Goal: Task Accomplishment & Management: Manage account settings

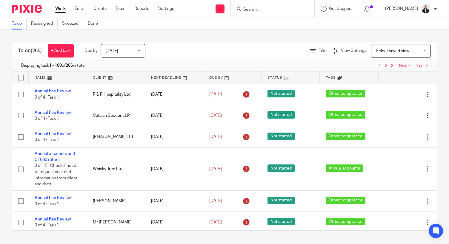
click at [292, 10] on input "Search" at bounding box center [269, 9] width 54 height 5
type input "seg"
click at [284, 21] on link at bounding box center [291, 26] width 101 height 14
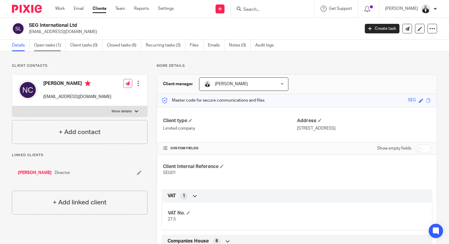
click at [60, 47] on link "Open tasks (1)" at bounding box center [50, 46] width 32 height 12
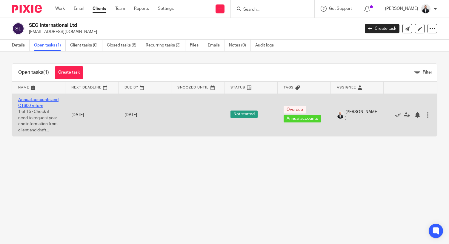
click at [46, 101] on link "Annual accounts and CT600 return" at bounding box center [38, 103] width 40 height 10
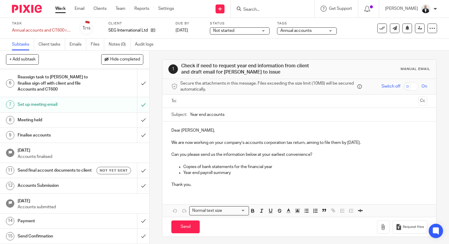
scroll to position [110, 0]
click at [82, 100] on h1 "Set up meeting email" at bounding box center [56, 104] width 76 height 9
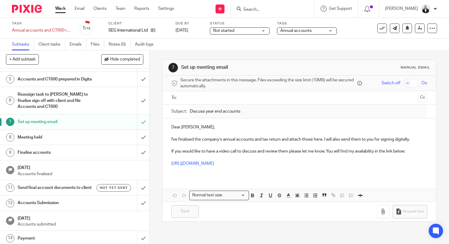
scroll to position [110, 0]
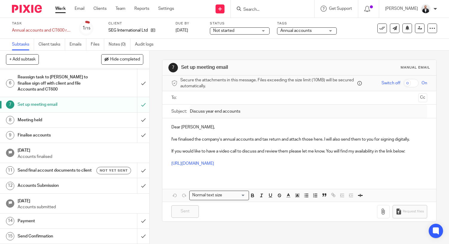
click at [59, 173] on h1 "Send final account documents to client" at bounding box center [56, 170] width 76 height 9
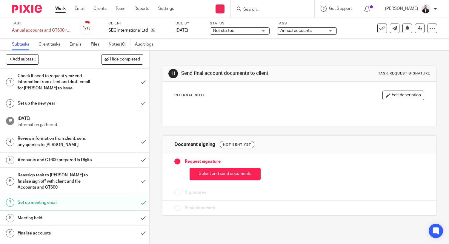
click at [52, 210] on link "7 Set up meeting email" at bounding box center [68, 202] width 137 height 15
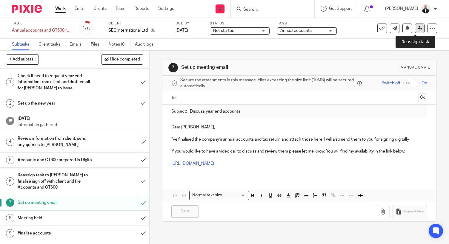
click at [417, 29] on icon at bounding box center [419, 28] width 4 height 4
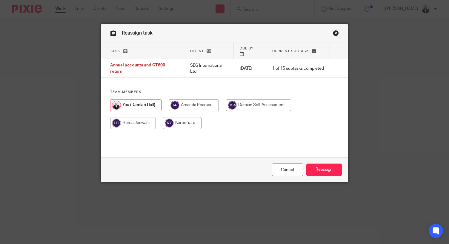
click at [335, 32] on link "Close this dialog window" at bounding box center [336, 34] width 6 height 8
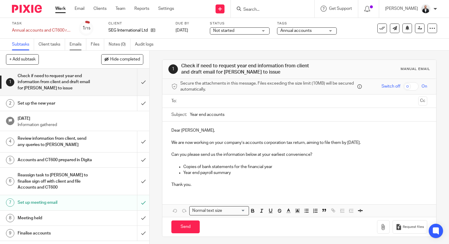
click at [77, 43] on link "Emails" at bounding box center [77, 45] width 17 height 12
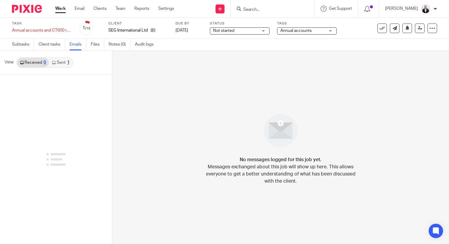
click at [65, 66] on link "Sent 1" at bounding box center [60, 63] width 23 height 10
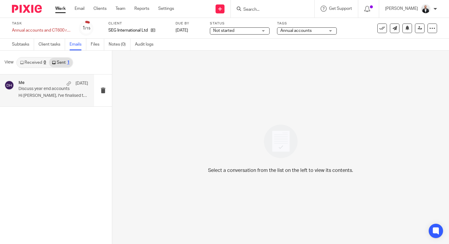
click at [52, 88] on p "Discuss year end accounts" at bounding box center [45, 88] width 55 height 5
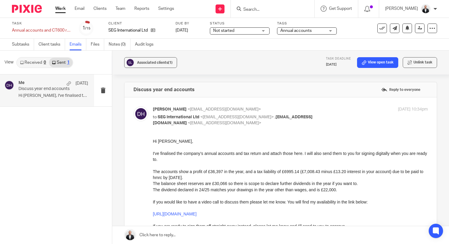
click at [1, 31] on div "Task Annual accounts and CT600 return Save Annual accounts and CT600 return 1 /…" at bounding box center [224, 28] width 449 height 21
click at [296, 8] on input "Search" at bounding box center [269, 9] width 54 height 5
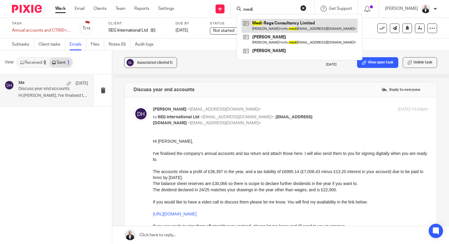
type input "medi"
click at [291, 20] on link at bounding box center [299, 26] width 116 height 14
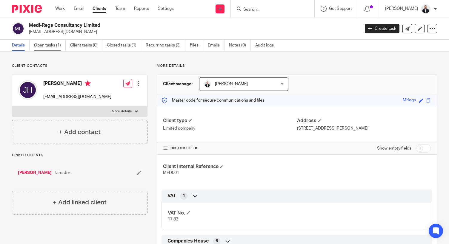
click at [51, 46] on link "Open tasks (1)" at bounding box center [50, 46] width 32 height 12
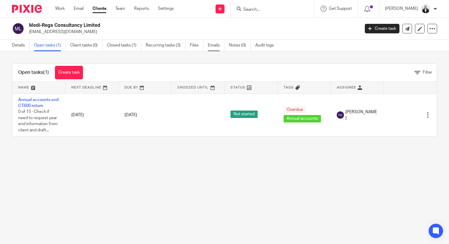
click at [214, 46] on link "Emails" at bounding box center [216, 46] width 17 height 12
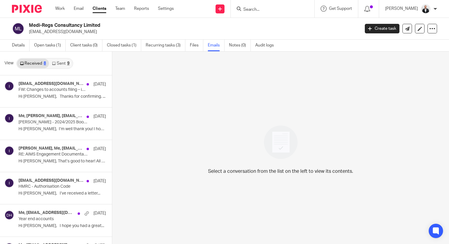
click at [69, 66] on link "Sent 9" at bounding box center [60, 64] width 23 height 10
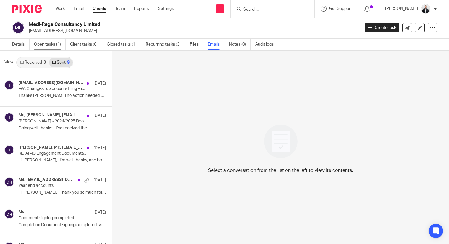
click at [54, 44] on link "Open tasks (1)" at bounding box center [50, 45] width 32 height 12
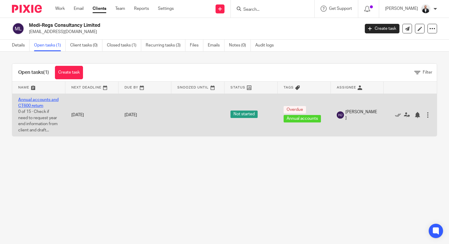
click at [34, 101] on link "Annual accounts and CT600 return" at bounding box center [38, 103] width 40 height 10
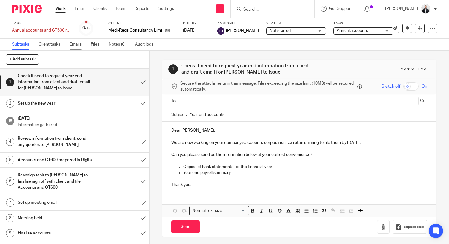
click at [78, 44] on link "Emails" at bounding box center [77, 45] width 17 height 12
